Goal: Task Accomplishment & Management: Manage account settings

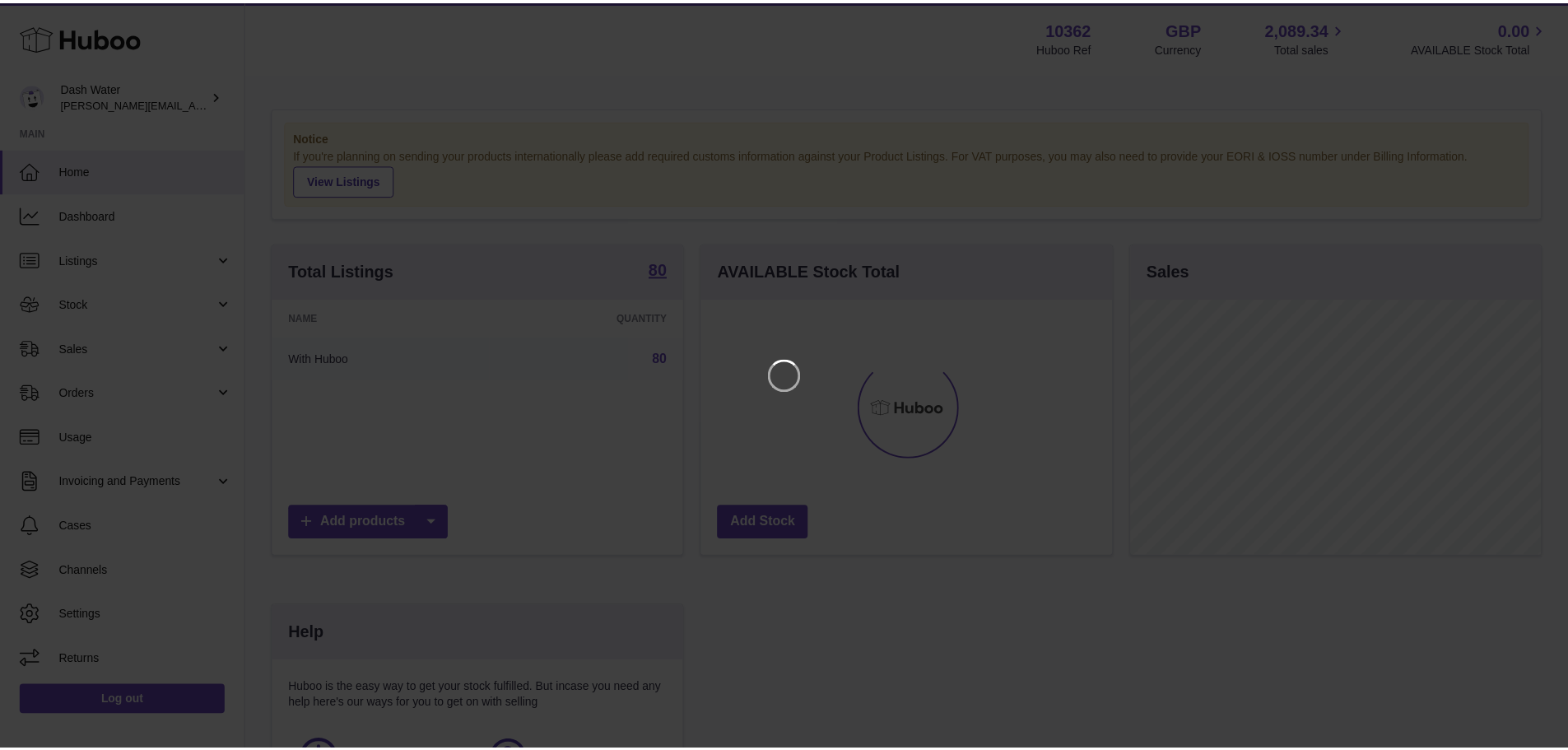
scroll to position [257, 415]
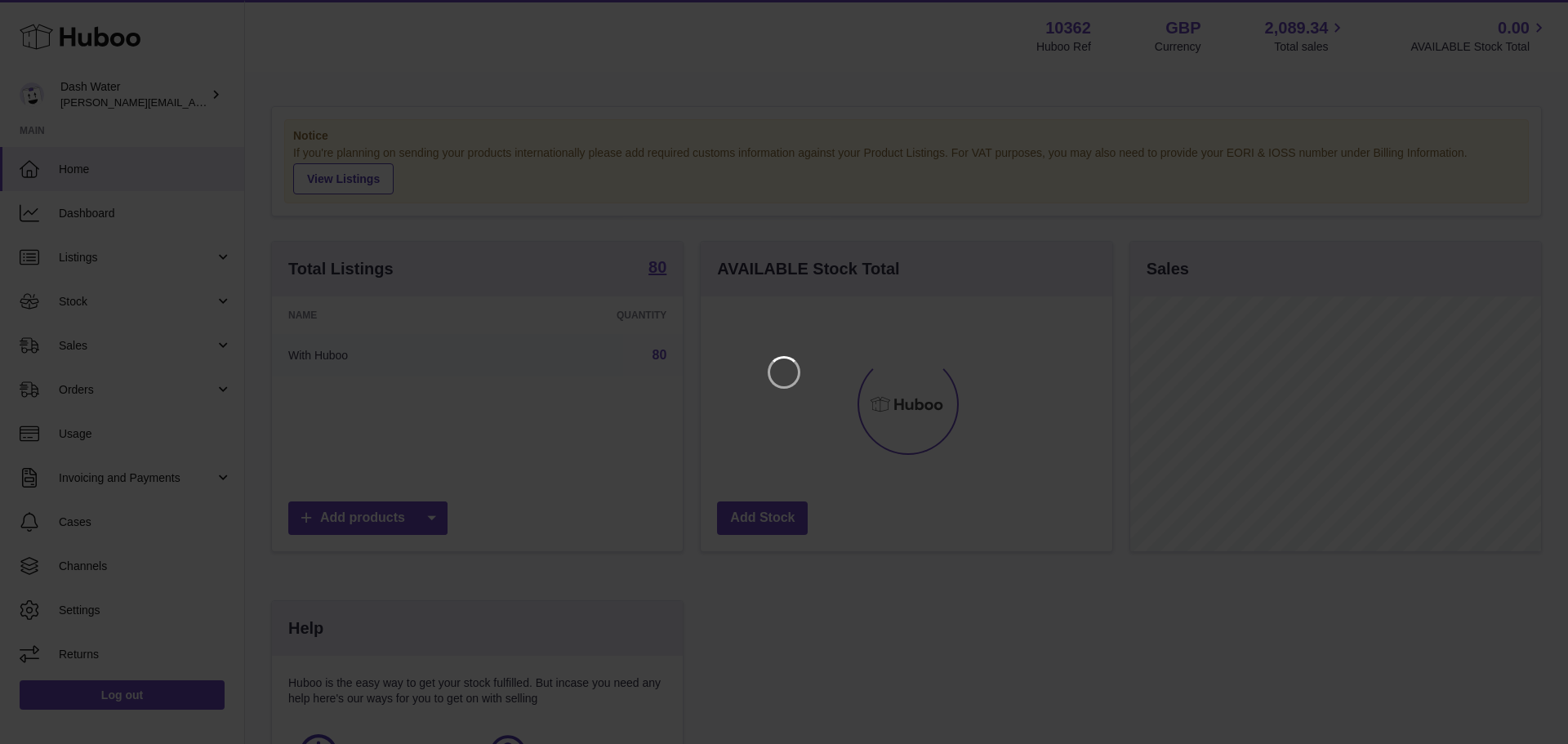
click at [185, 284] on iframe at bounding box center [784, 371] width 1503 height 678
click at [1524, 11] on icon "Close" at bounding box center [1526, 14] width 20 height 20
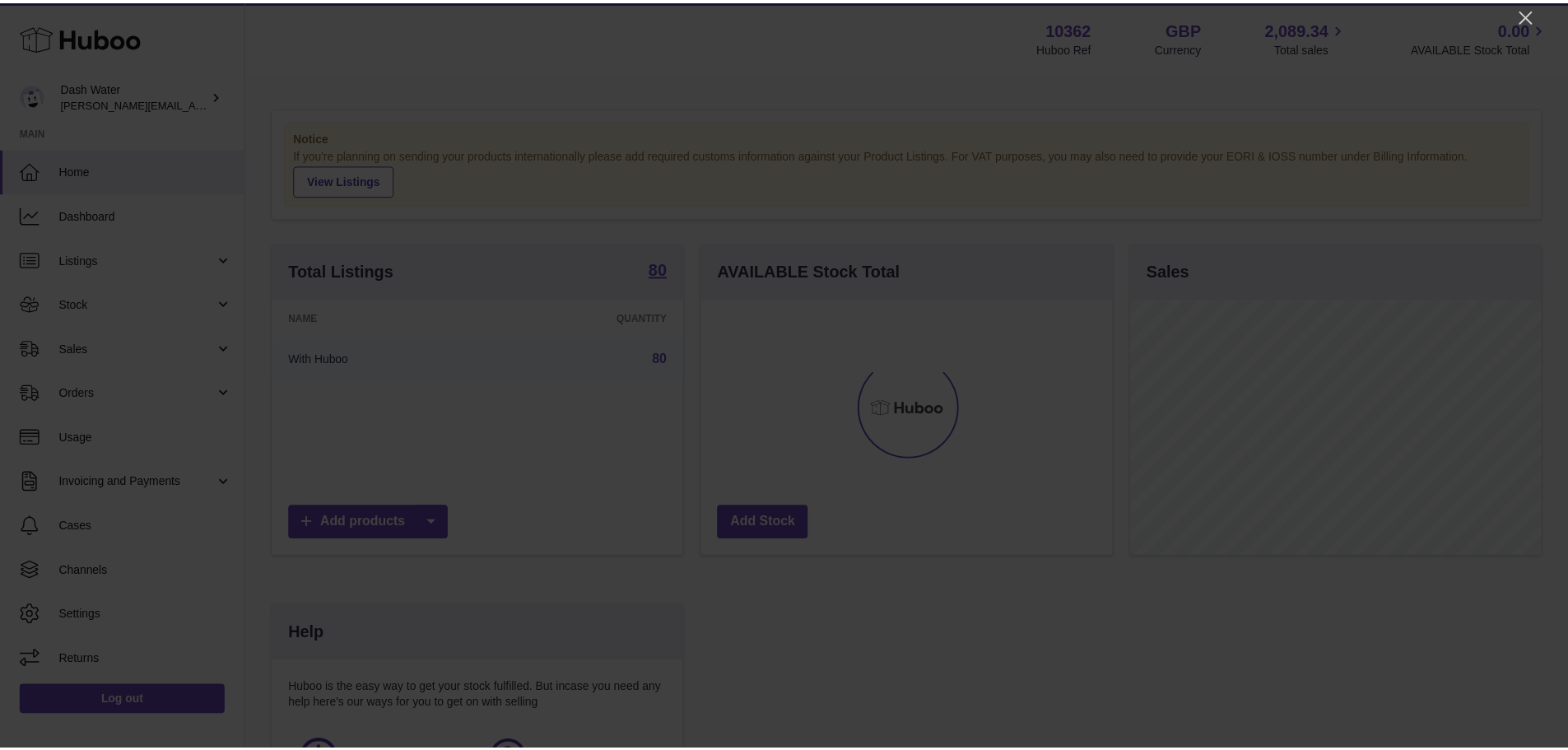
scroll to position [822755, 822463]
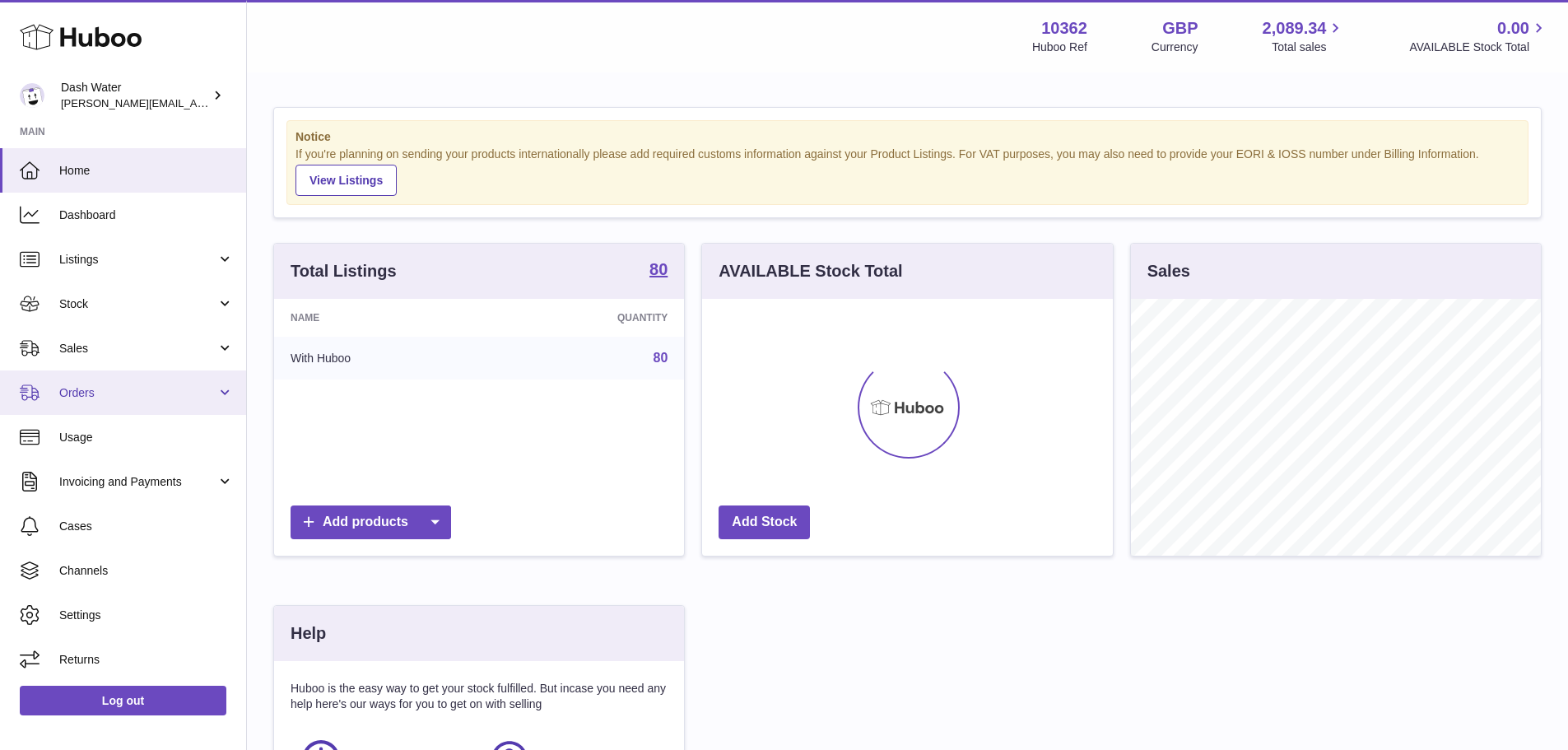
click at [94, 391] on span "Orders" at bounding box center [137, 392] width 157 height 15
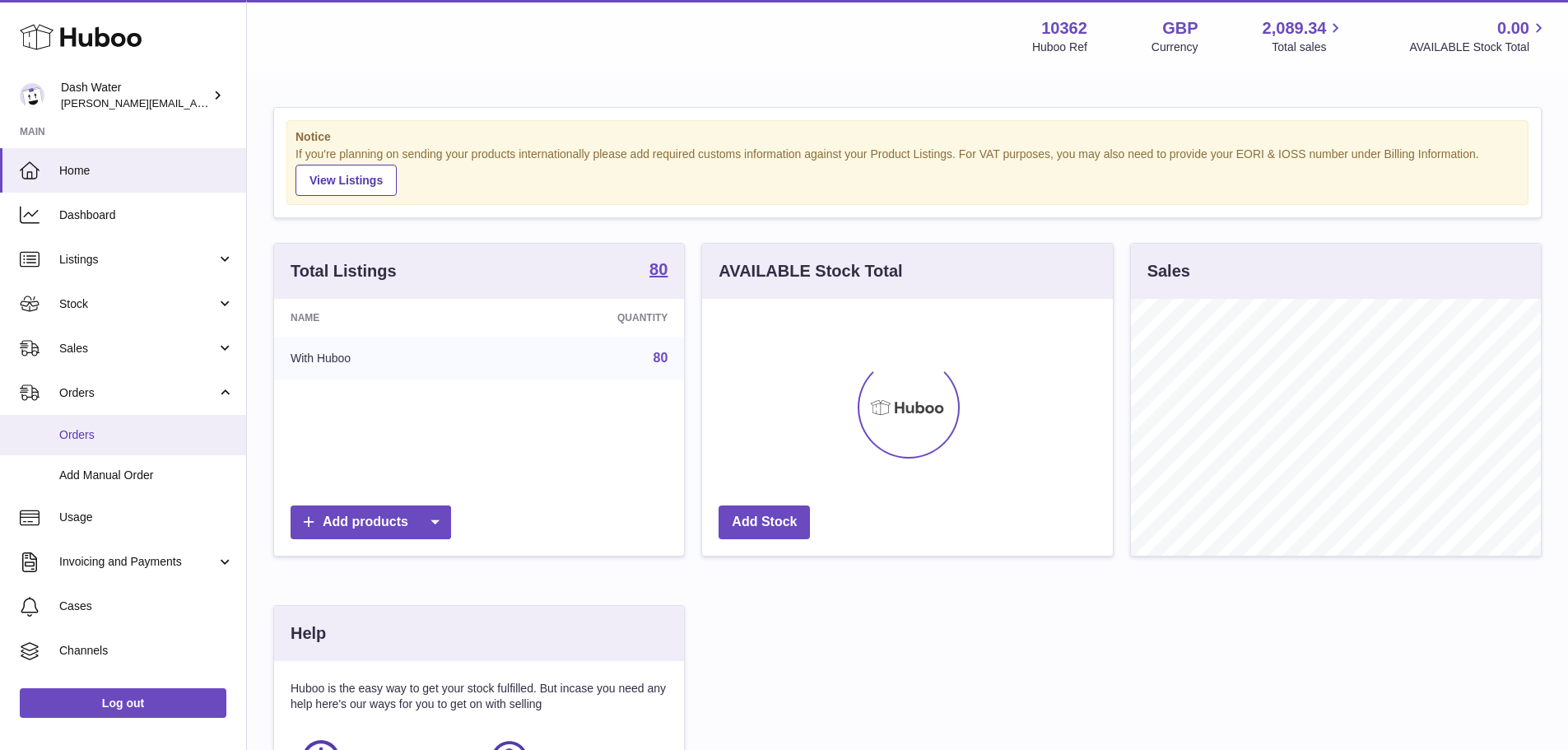
click at [106, 430] on span "Orders" at bounding box center [147, 434] width 175 height 15
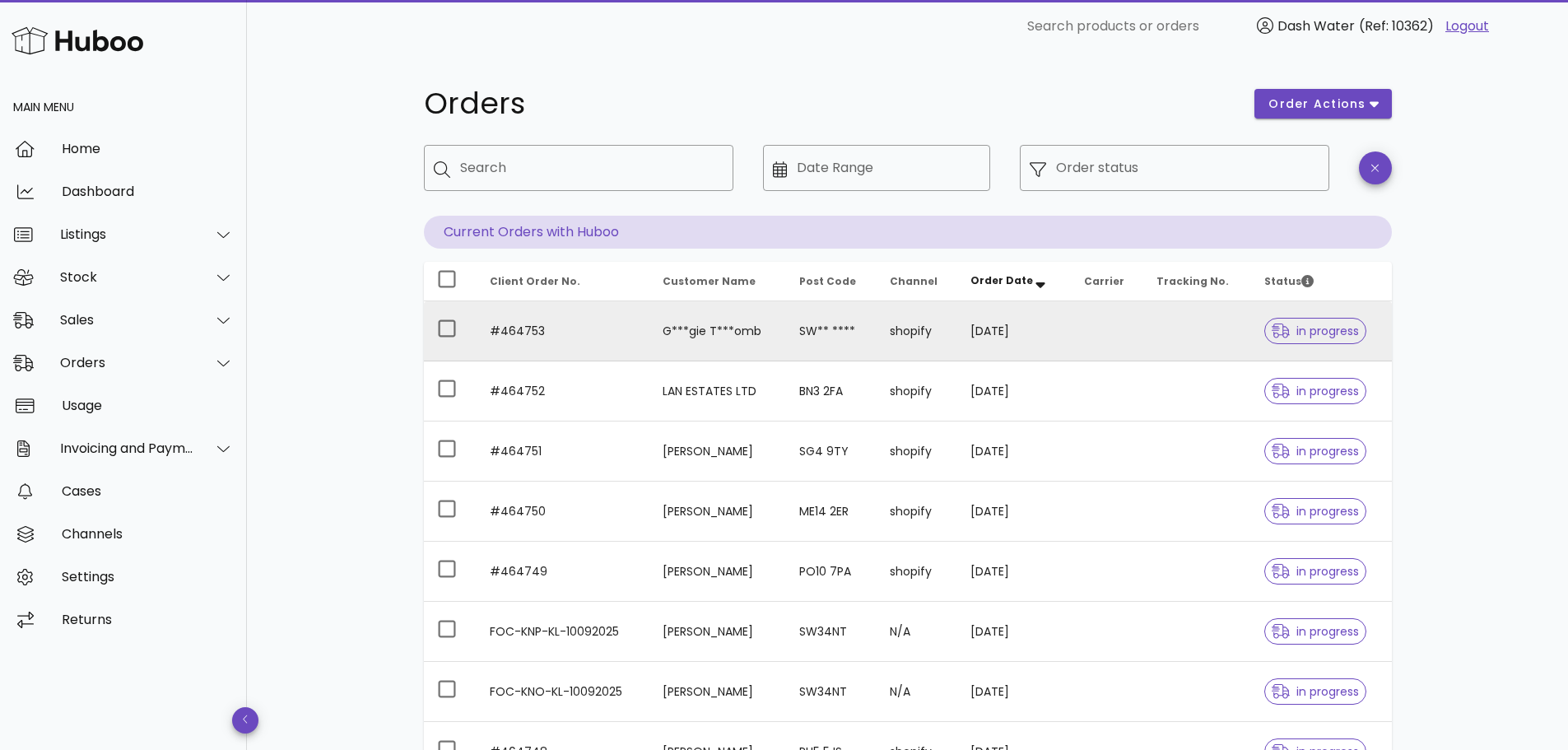
click at [569, 338] on td "#464753" at bounding box center [563, 331] width 174 height 60
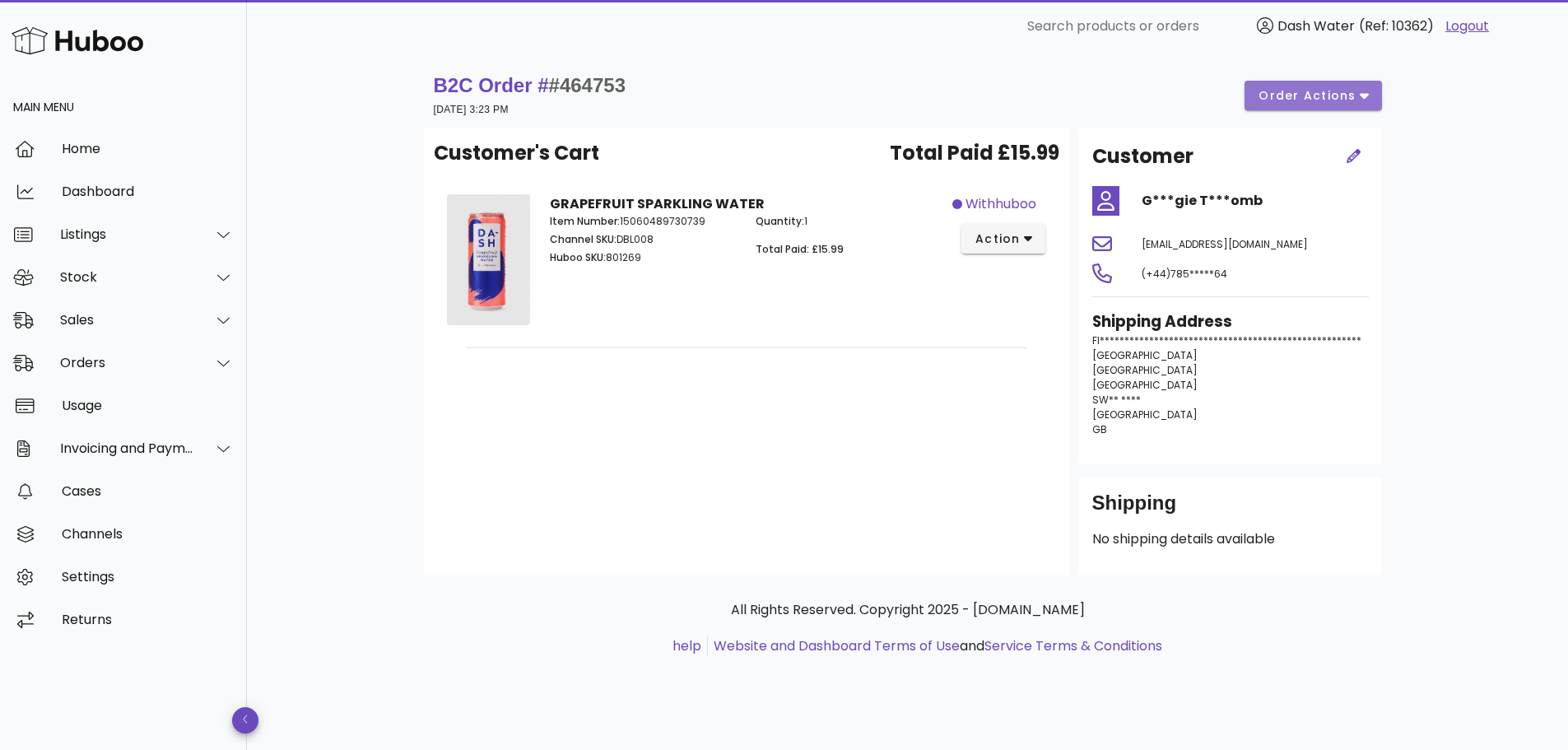
click at [1277, 89] on span "order actions" at bounding box center [1307, 96] width 99 height 17
click at [1209, 76] on div "B2C Order # #464753 10 September 2025 at 3:23 PM order actions" at bounding box center [908, 96] width 948 height 46
click at [90, 370] on div "Orders" at bounding box center [126, 362] width 134 height 15
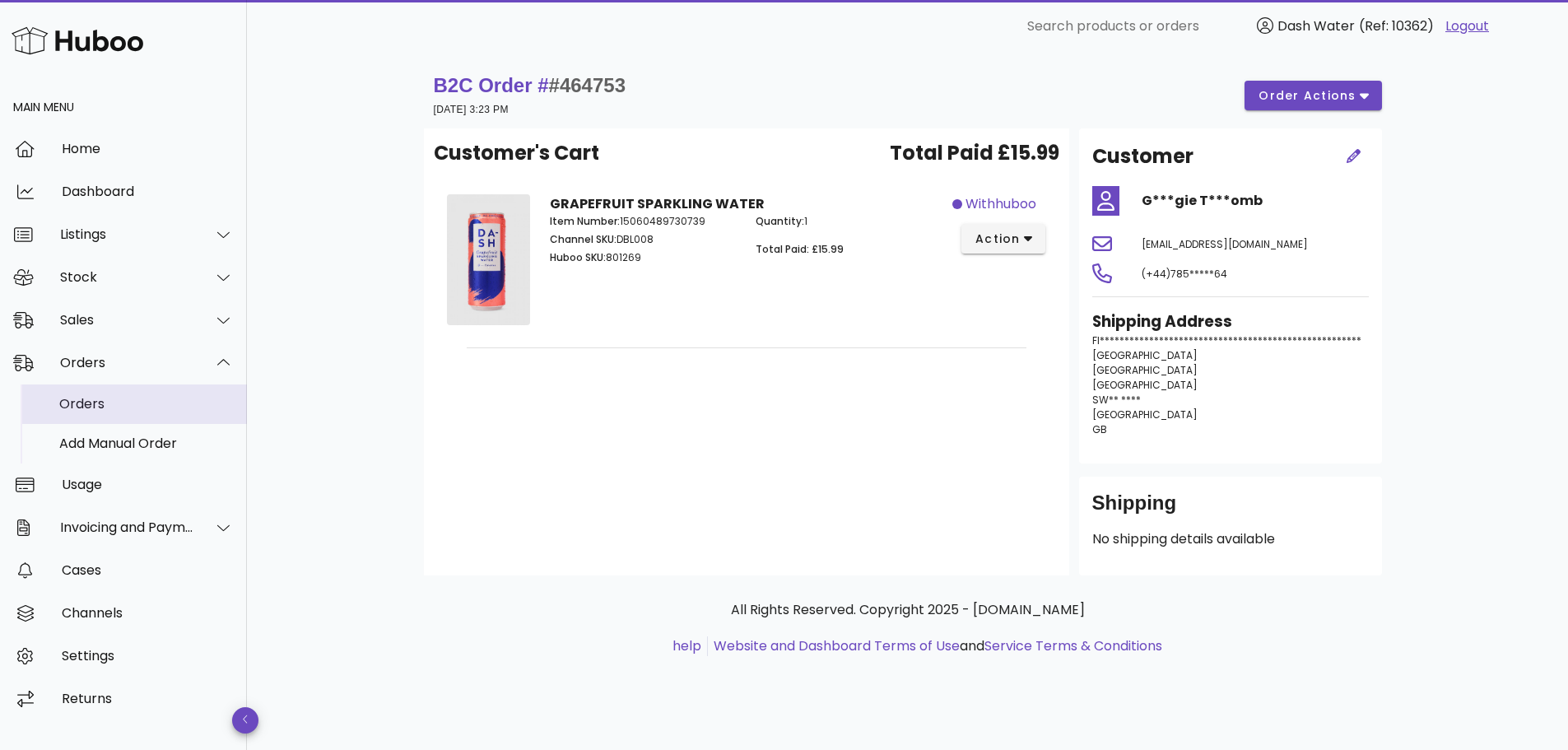
click at [125, 399] on div "Orders" at bounding box center [147, 403] width 175 height 15
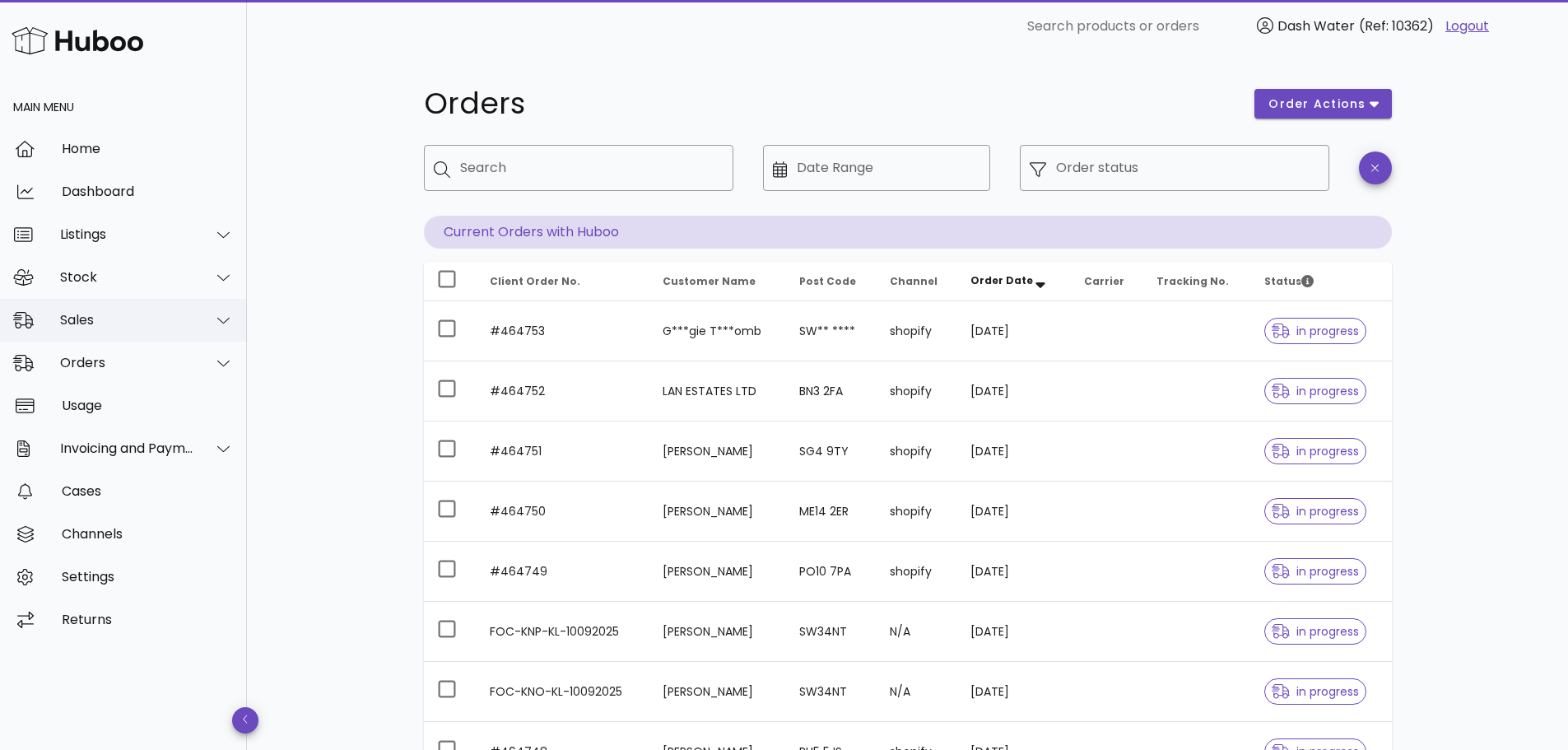
click at [124, 338] on div "Sales" at bounding box center [123, 319] width 247 height 43
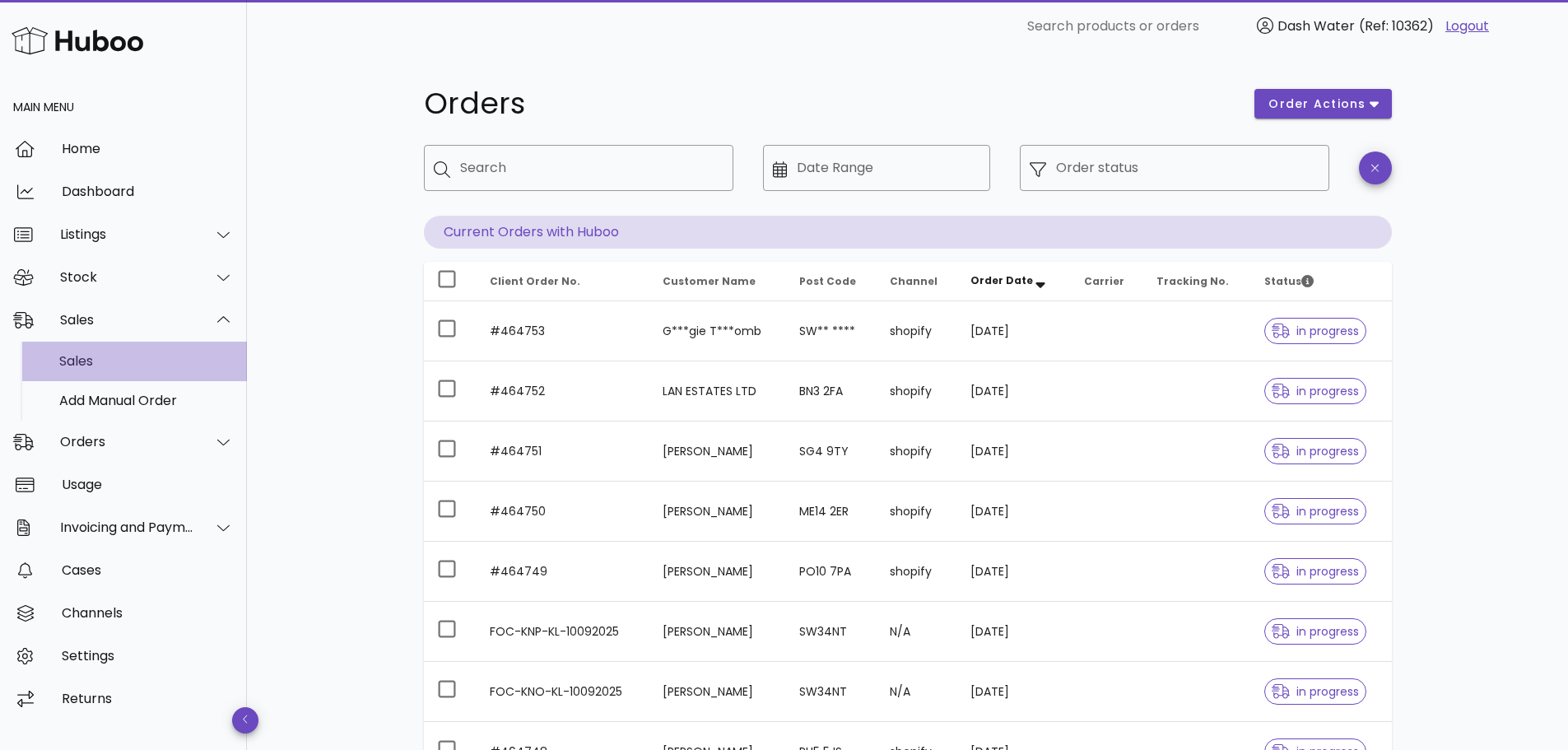
click at [110, 365] on div "Sales" at bounding box center [147, 360] width 175 height 15
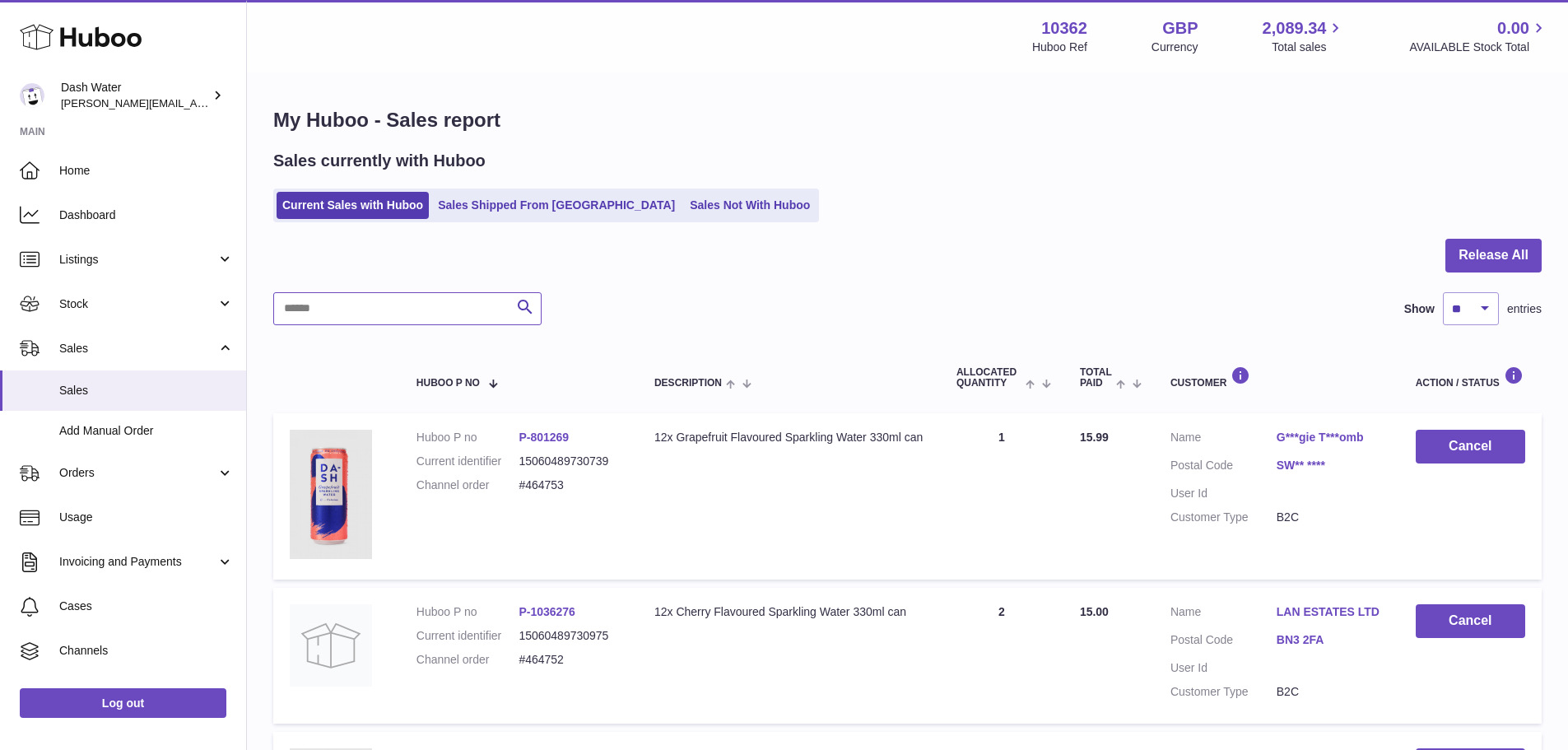
click at [359, 310] on input "text" at bounding box center [407, 309] width 268 height 33
click at [549, 432] on link "P-801269" at bounding box center [543, 437] width 50 height 13
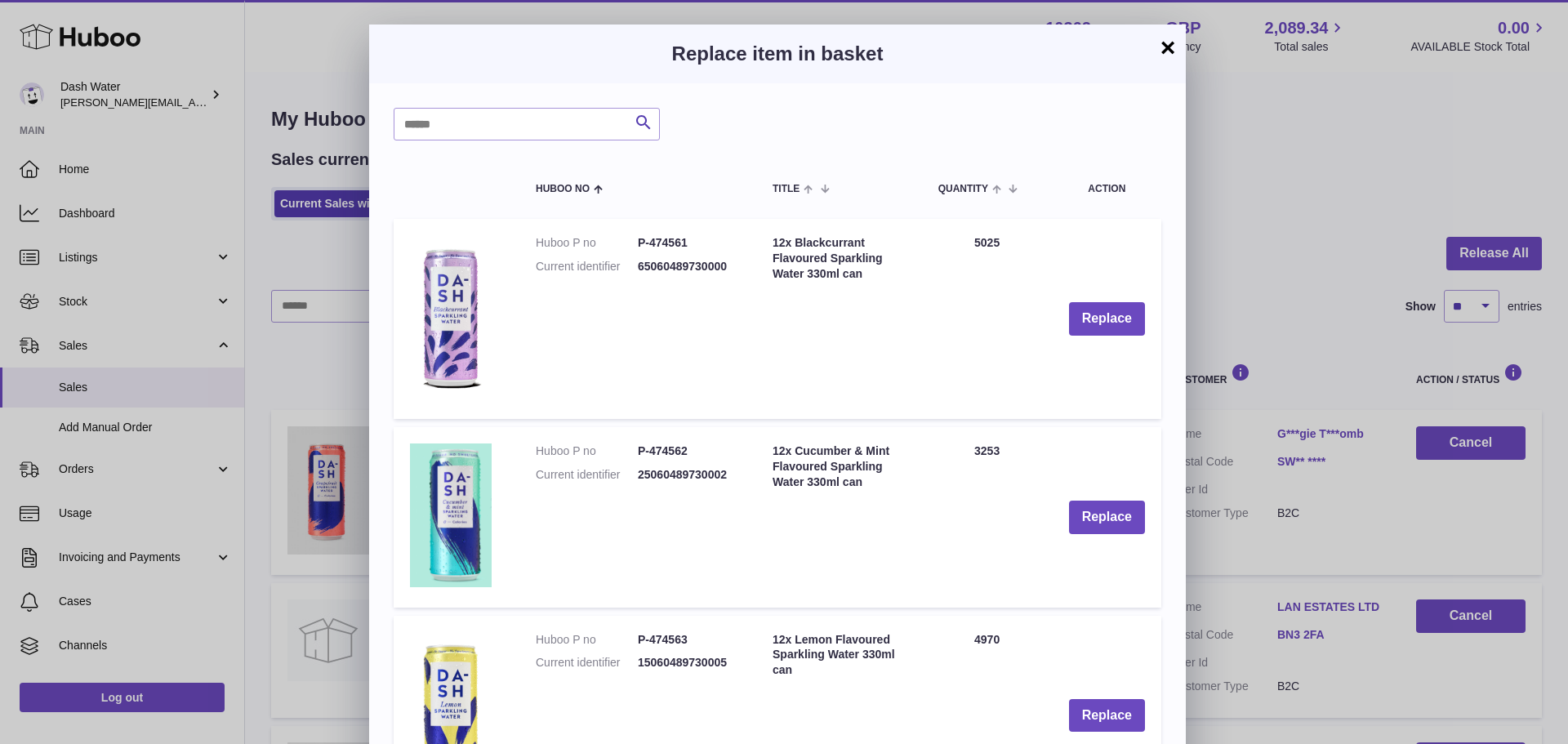
click at [1172, 46] on button "×" at bounding box center [1168, 48] width 20 height 20
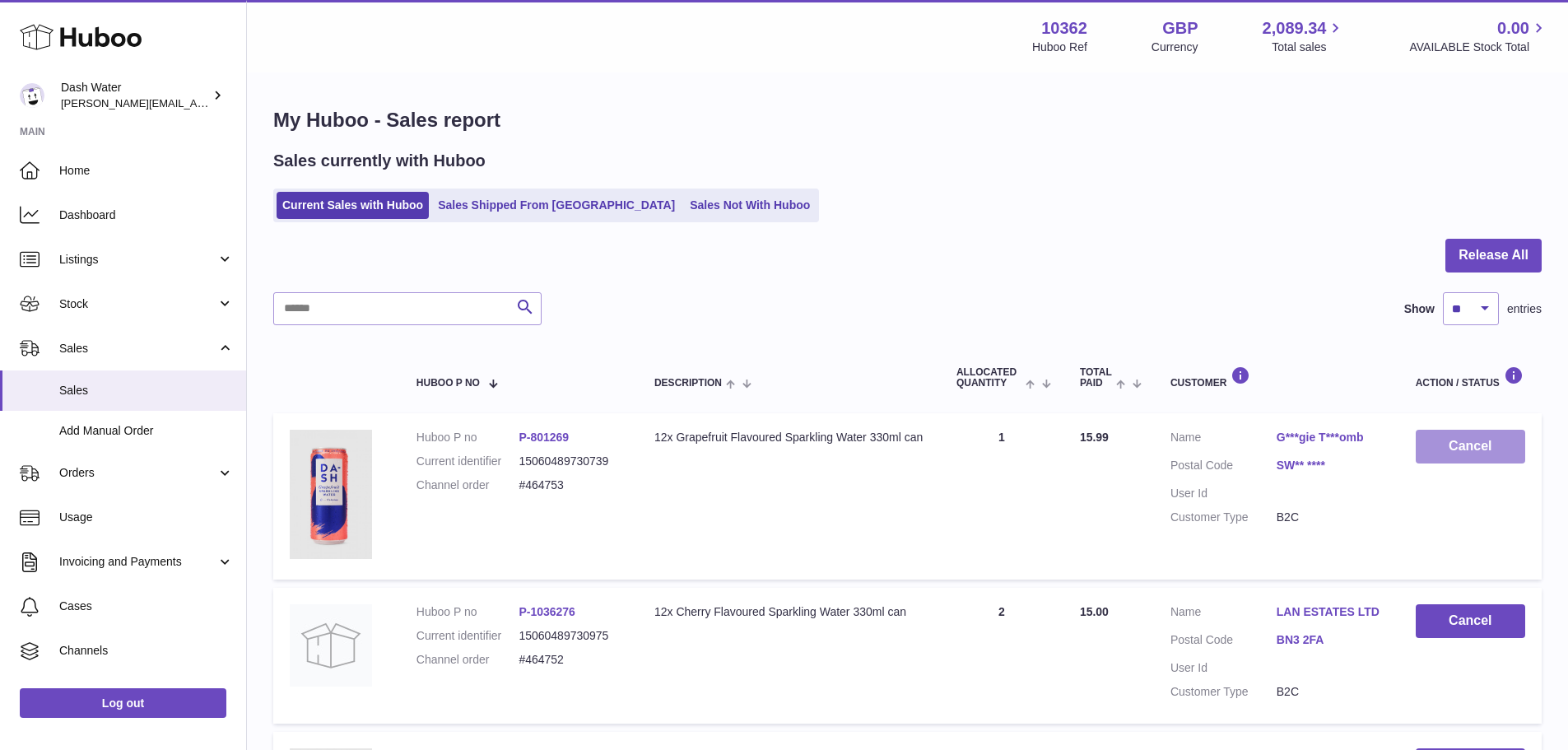
click at [1504, 458] on button "Cancel" at bounding box center [1470, 446] width 109 height 34
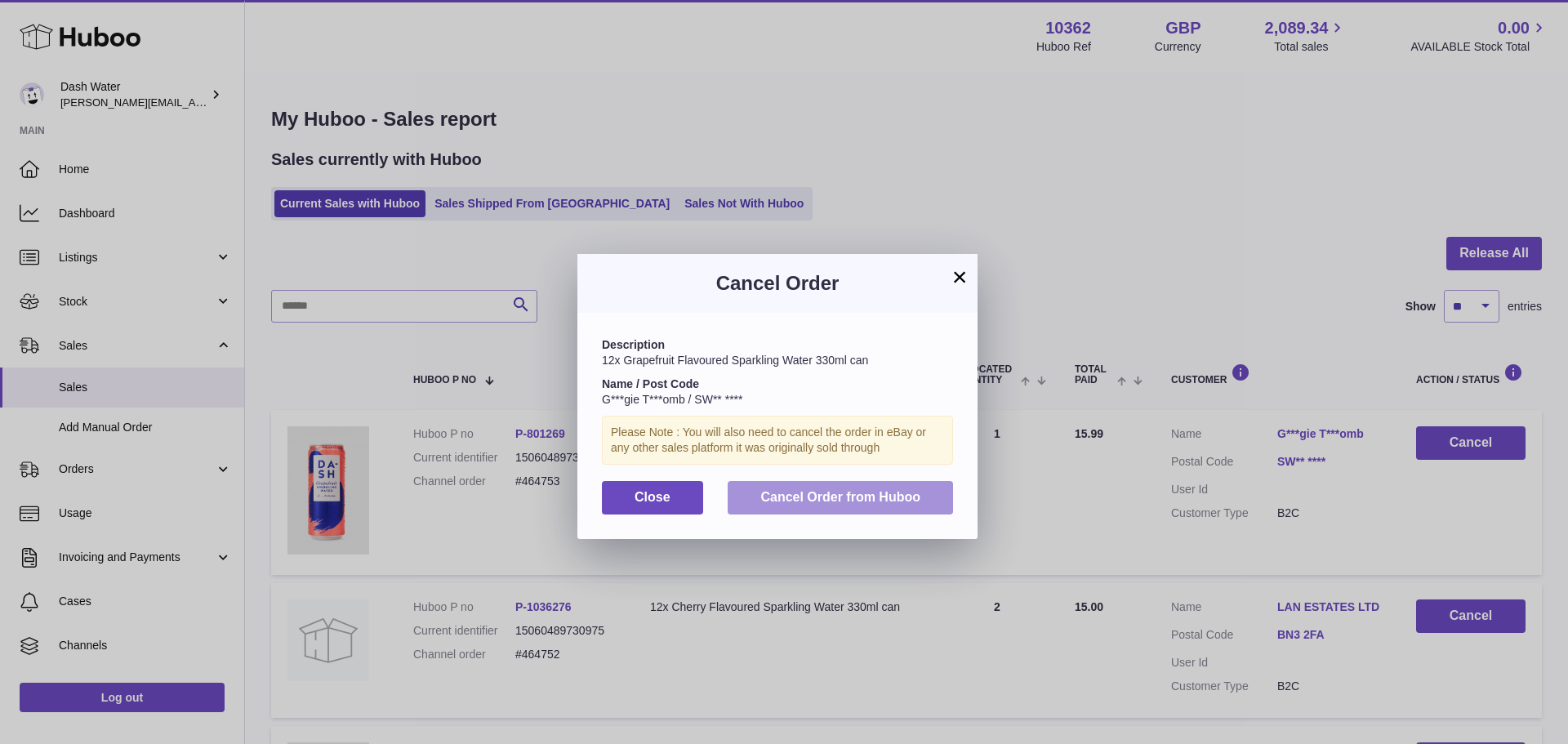
click at [835, 501] on span "Cancel Order from Huboo" at bounding box center [840, 497] width 160 height 14
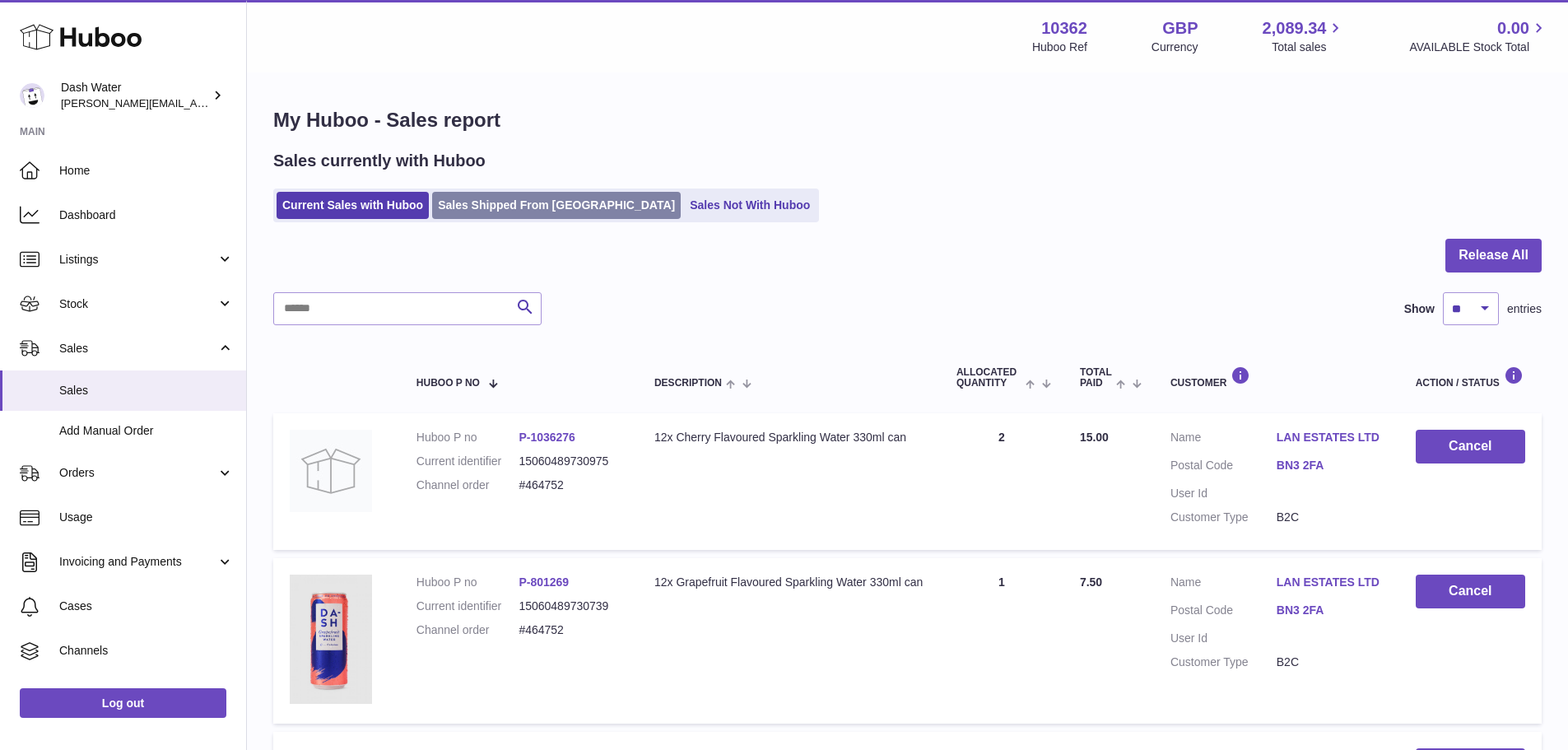
click at [515, 219] on link "Sales Shipped From [GEOGRAPHIC_DATA]" at bounding box center [556, 206] width 248 height 27
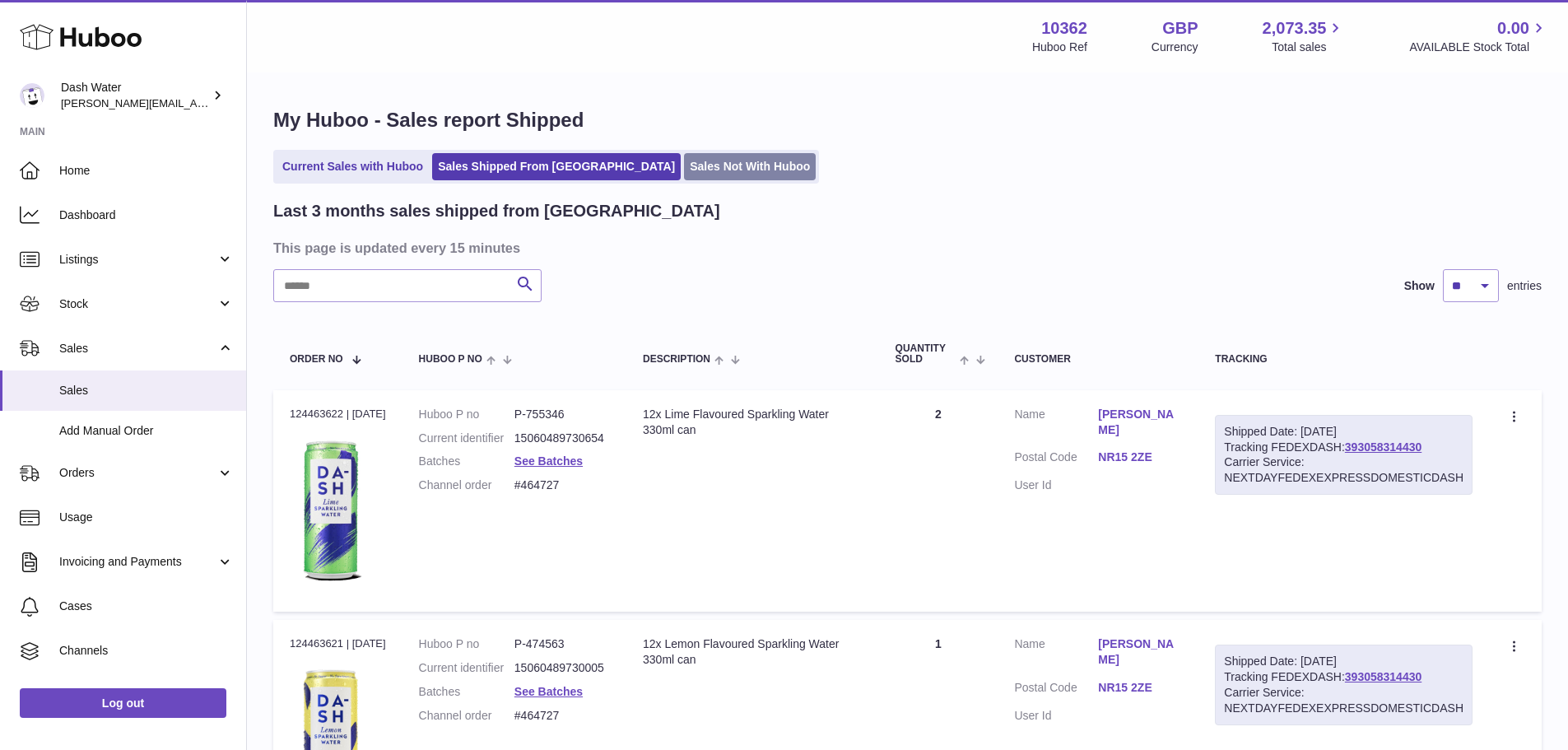
click at [683, 176] on link "Sales Not With Huboo" at bounding box center [749, 167] width 132 height 27
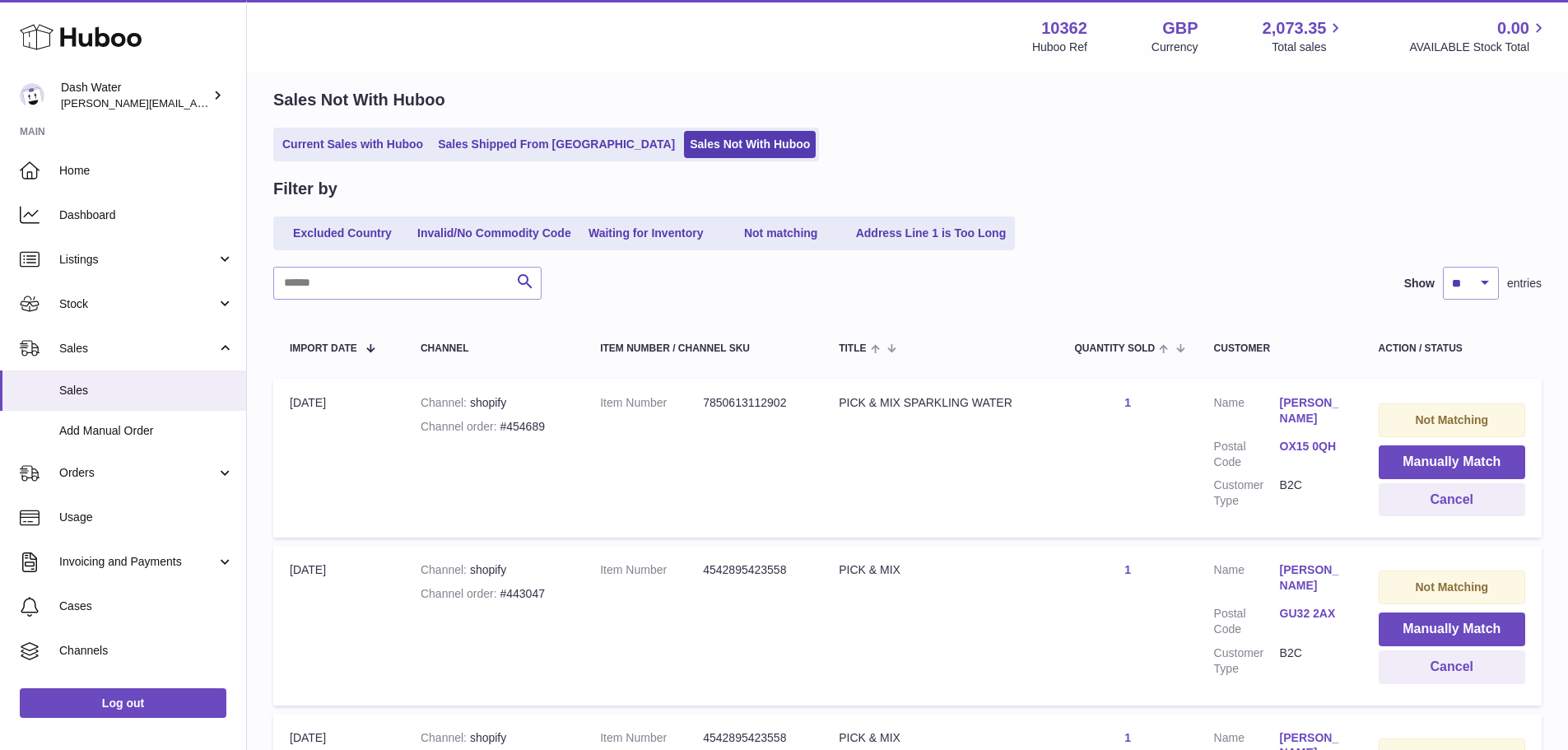
scroll to position [54, 0]
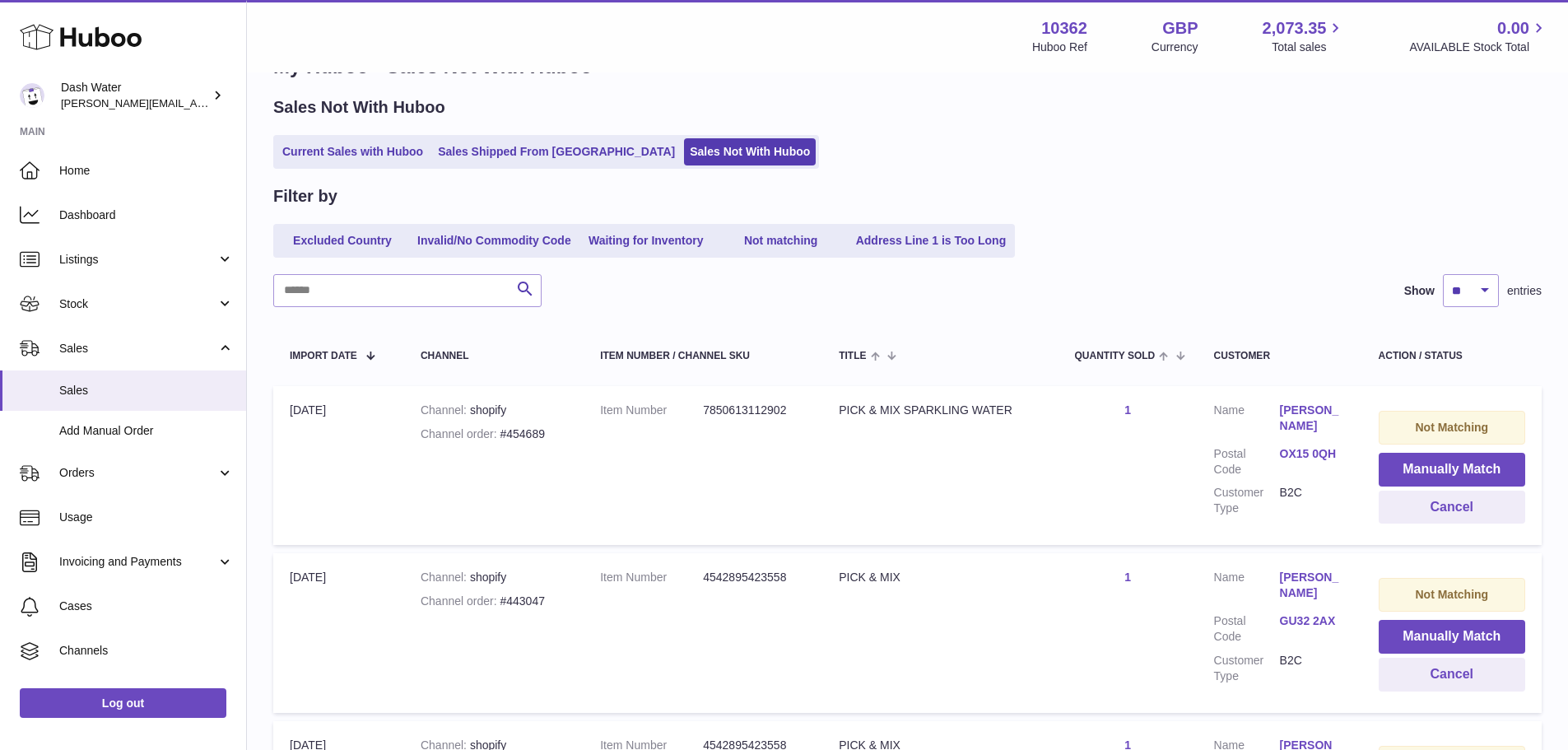
click at [295, 411] on td "Import date [DATE]" at bounding box center [339, 465] width 131 height 159
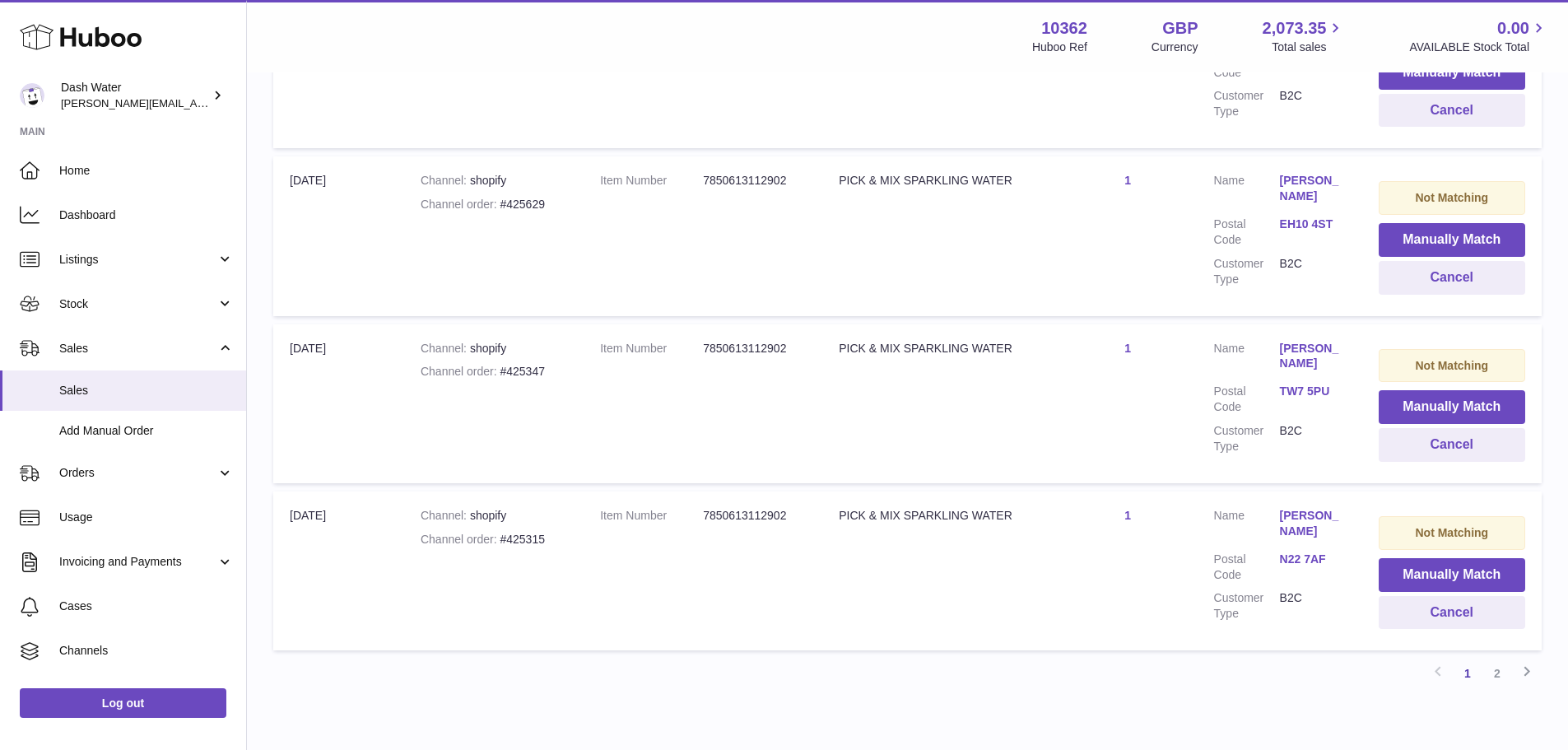
scroll to position [1535, 0]
